Goal: Information Seeking & Learning: Learn about a topic

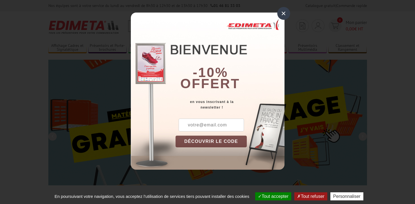
click at [284, 12] on div "×" at bounding box center [283, 13] width 13 height 13
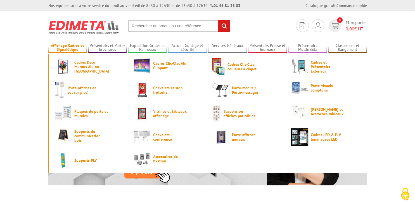
click at [64, 45] on link "Affichage Cadres et Signalétique" at bounding box center [67, 47] width 39 height 9
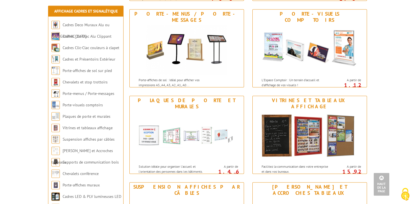
scroll to position [344, 0]
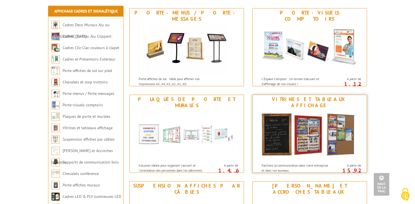
click at [329, 132] on img at bounding box center [309, 135] width 103 height 50
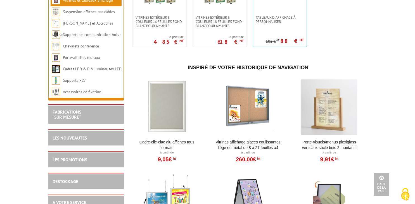
scroll to position [645, 0]
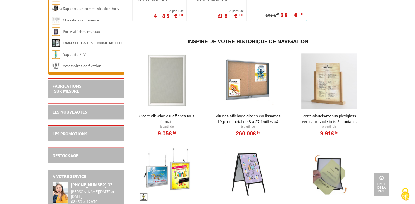
click at [160, 82] on div at bounding box center [166, 81] width 69 height 56
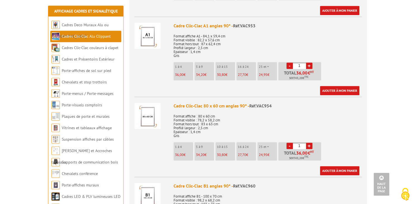
scroll to position [681, 0]
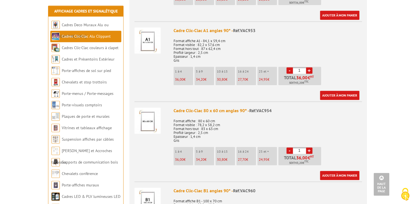
drag, startPoint x: 413, startPoint y: 31, endPoint x: 408, endPoint y: 72, distance: 41.1
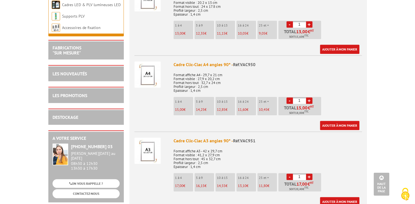
scroll to position [0, 0]
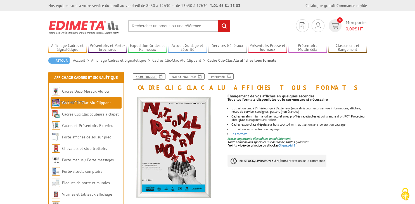
click at [151, 77] on link "Fiche produit" at bounding box center [149, 76] width 33 height 6
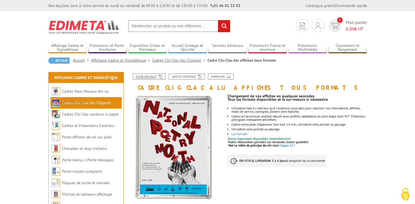
click at [151, 77] on link "Fiche produit" at bounding box center [149, 76] width 33 height 6
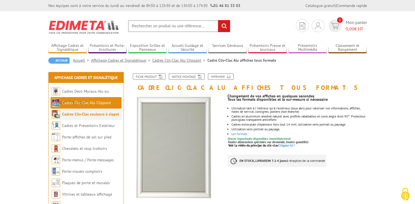
click at [96, 114] on link "Cadres Clic-Clac couleurs à clapet" at bounding box center [90, 114] width 57 height 5
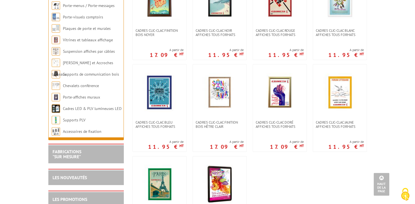
scroll to position [156, 0]
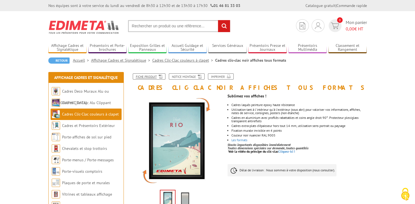
click at [153, 75] on link "Fiche produit" at bounding box center [149, 76] width 33 height 6
